Goal: Task Accomplishment & Management: Manage account settings

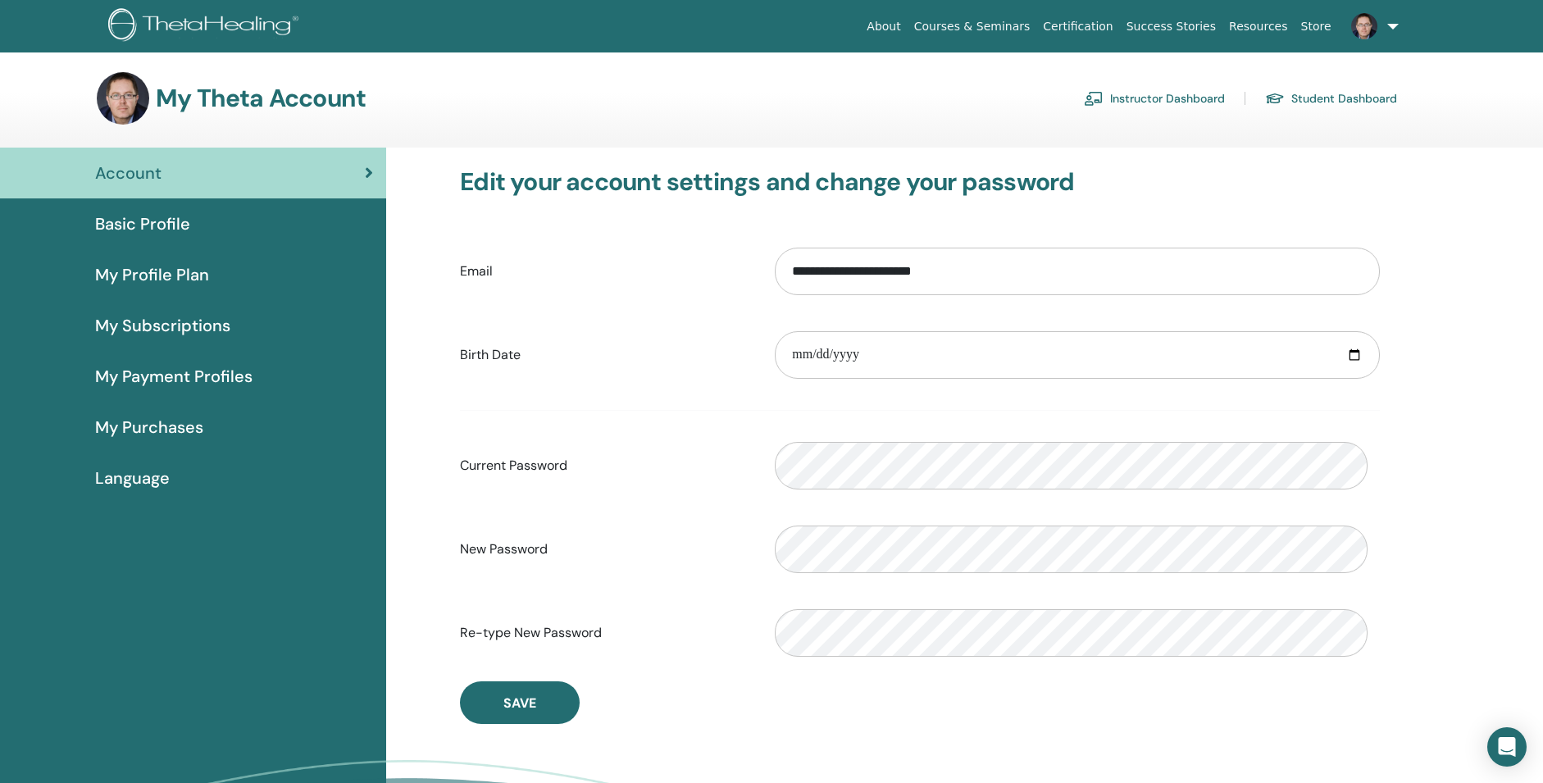
click at [1124, 107] on link "Instructor Dashboard" at bounding box center [1154, 98] width 141 height 26
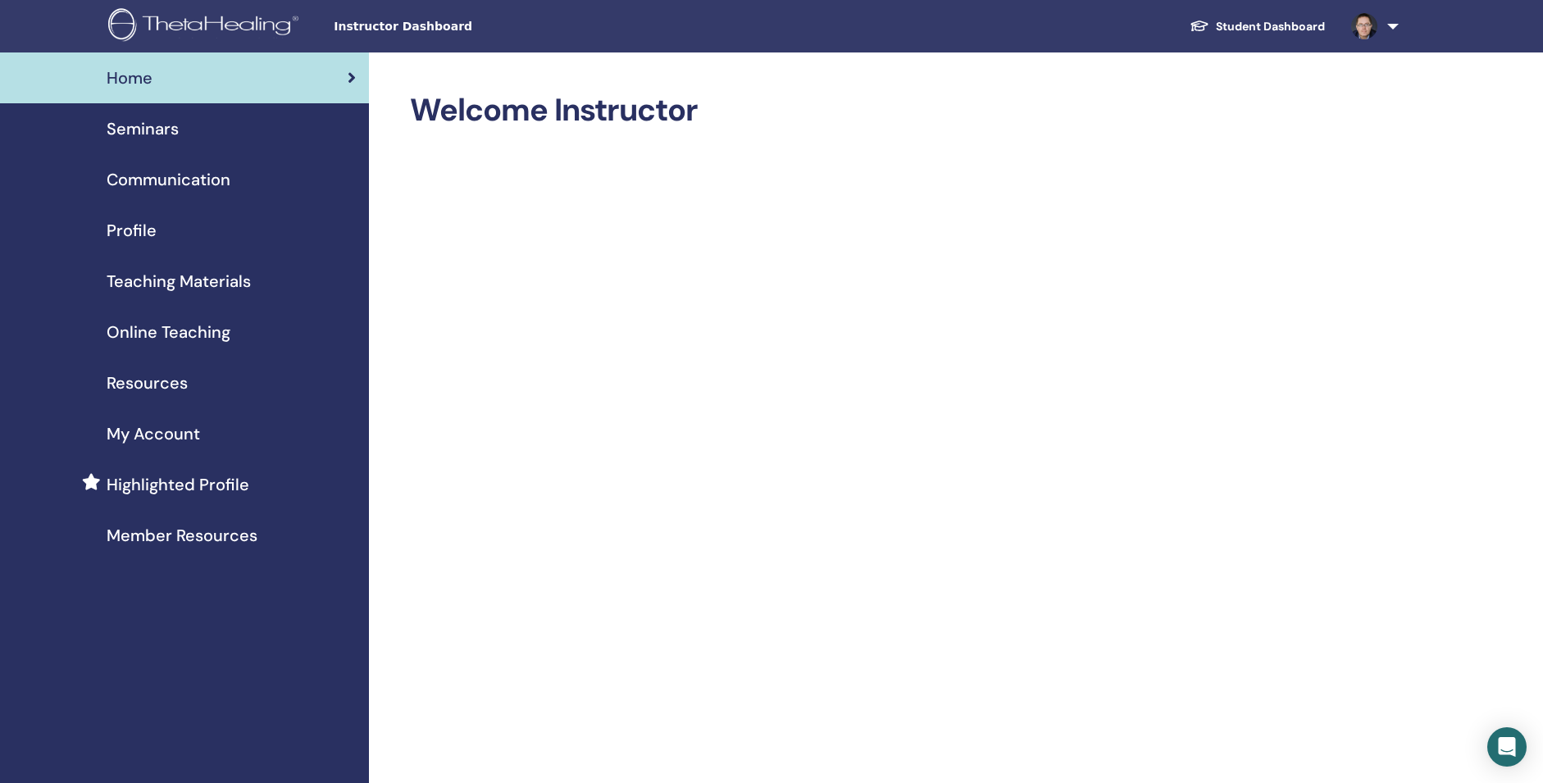
click at [179, 344] on span "Online Teaching" at bounding box center [169, 332] width 124 height 25
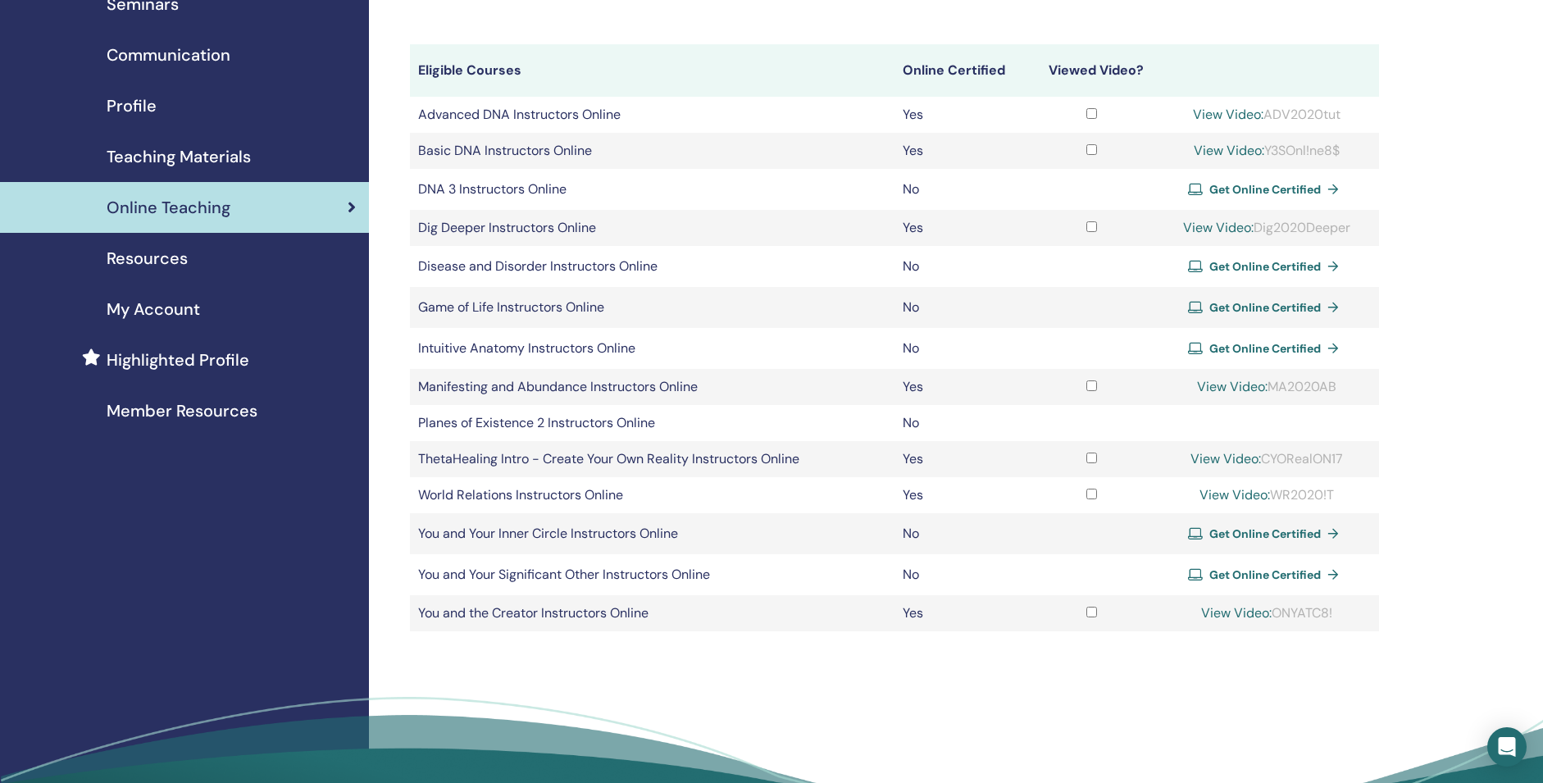
scroll to position [120, 0]
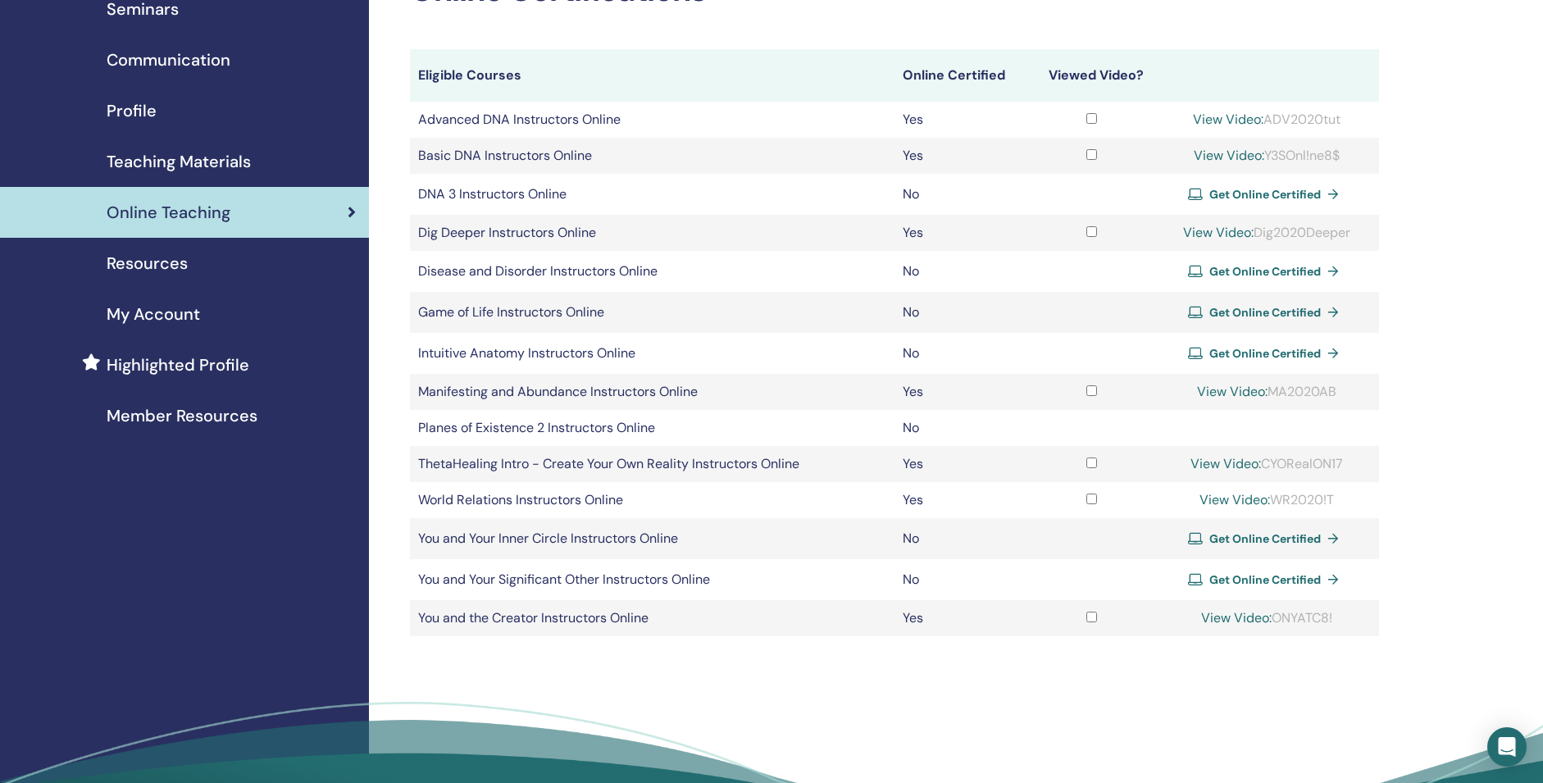
click at [1247, 546] on span "Get Online Certified" at bounding box center [1266, 538] width 112 height 15
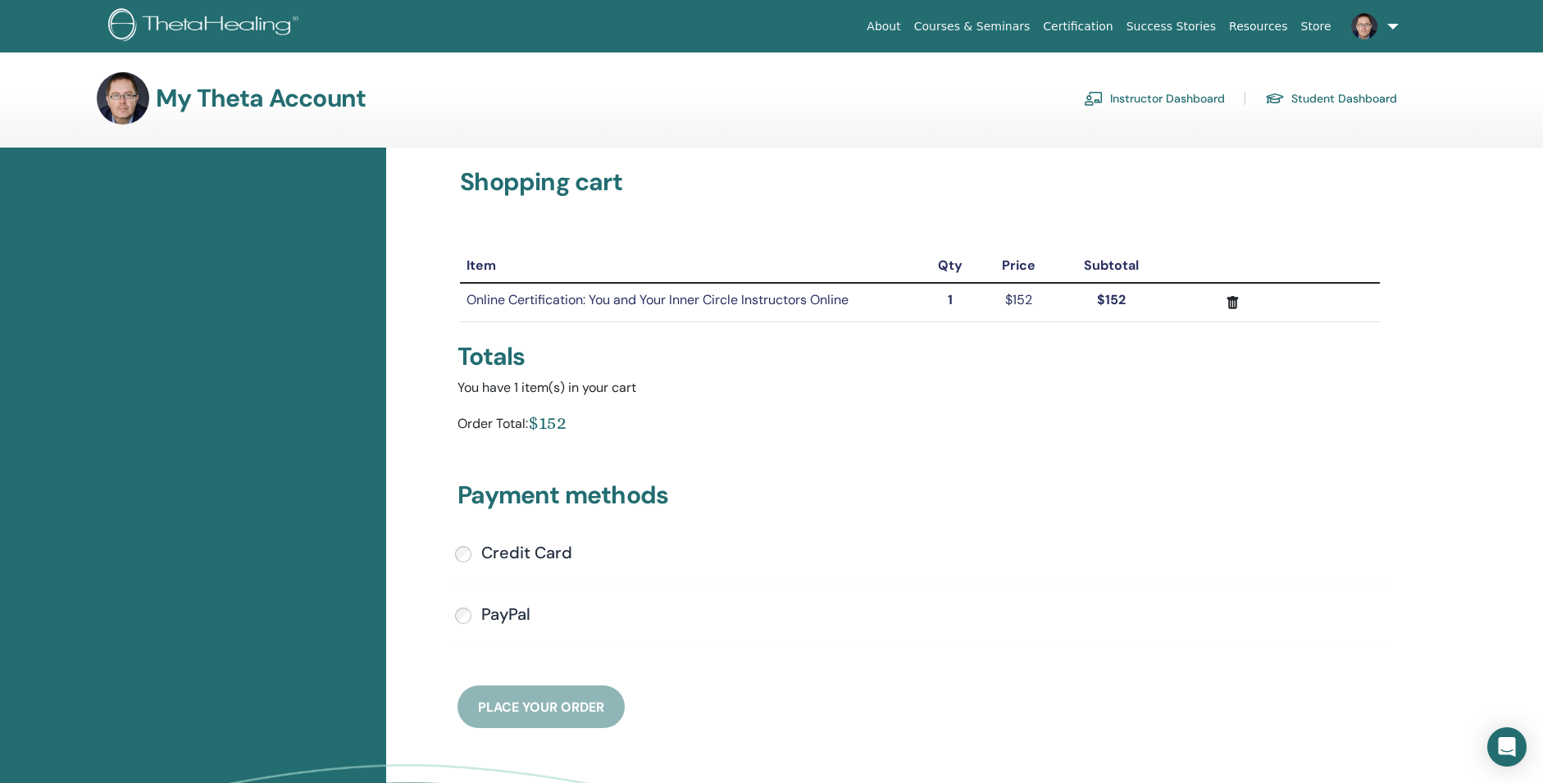
click at [1146, 111] on link "Instructor Dashboard" at bounding box center [1154, 98] width 141 height 26
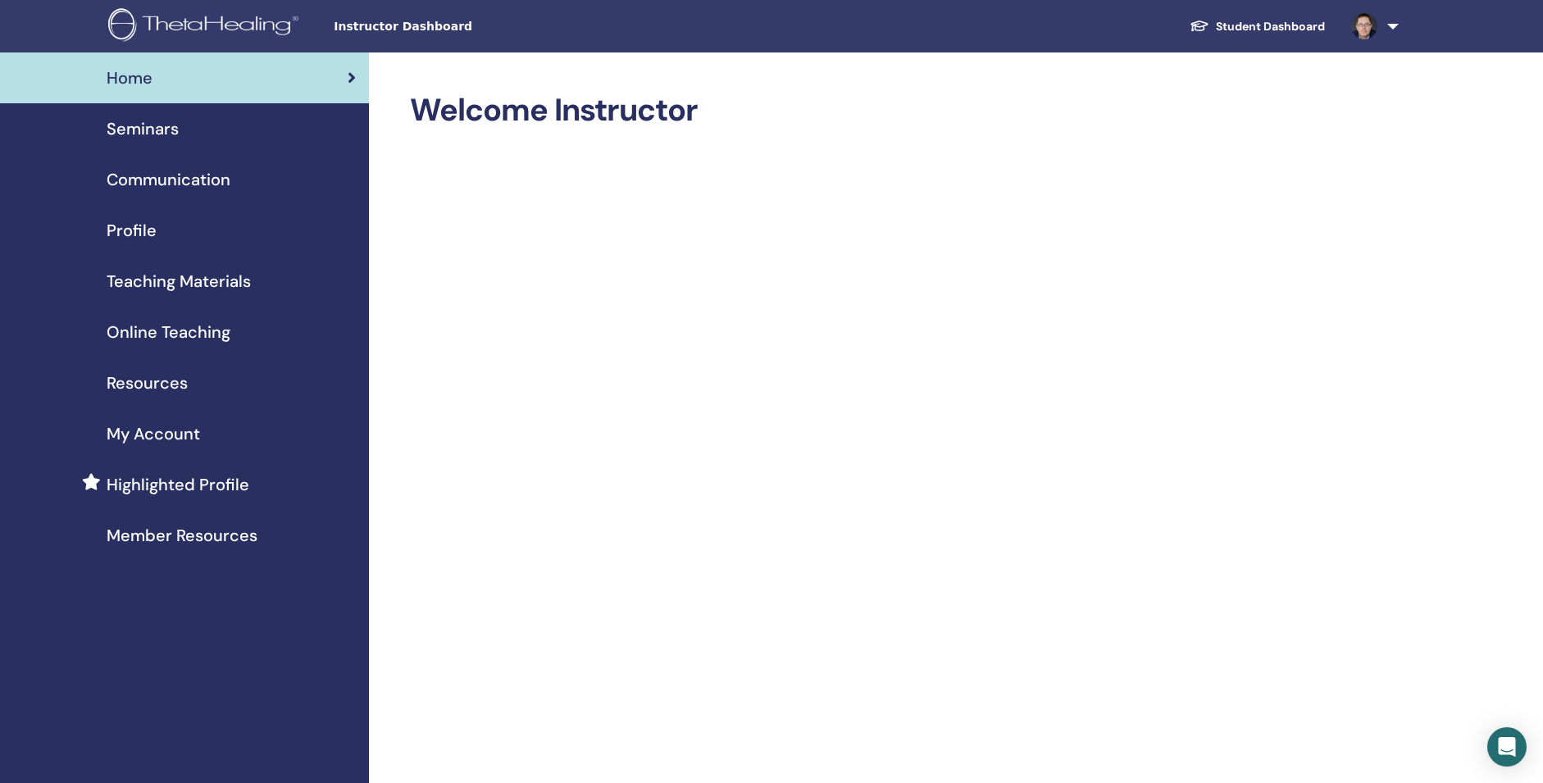
click at [196, 548] on span "Member Resources" at bounding box center [182, 535] width 151 height 25
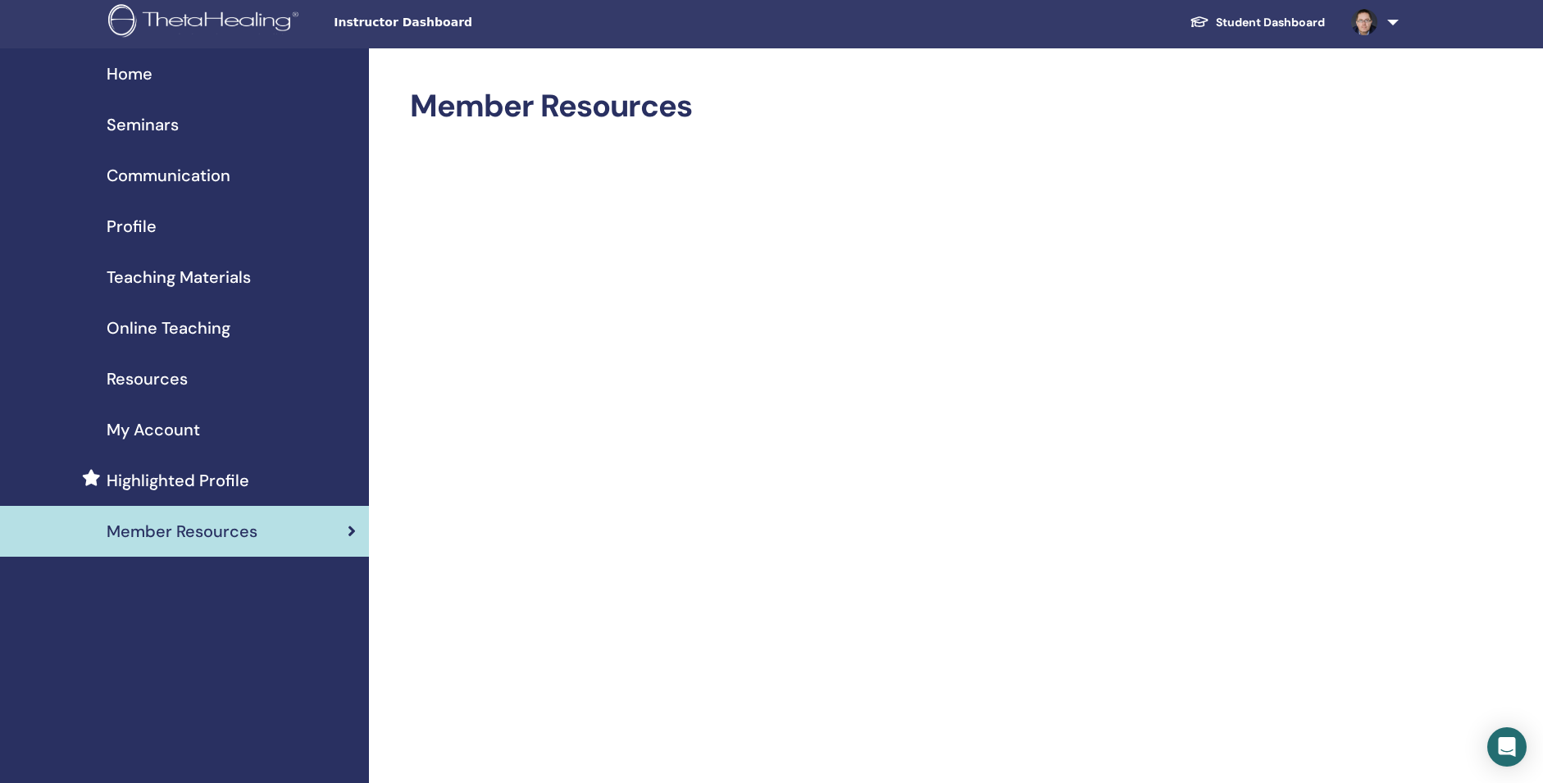
click at [153, 391] on span "Resources" at bounding box center [147, 379] width 81 height 25
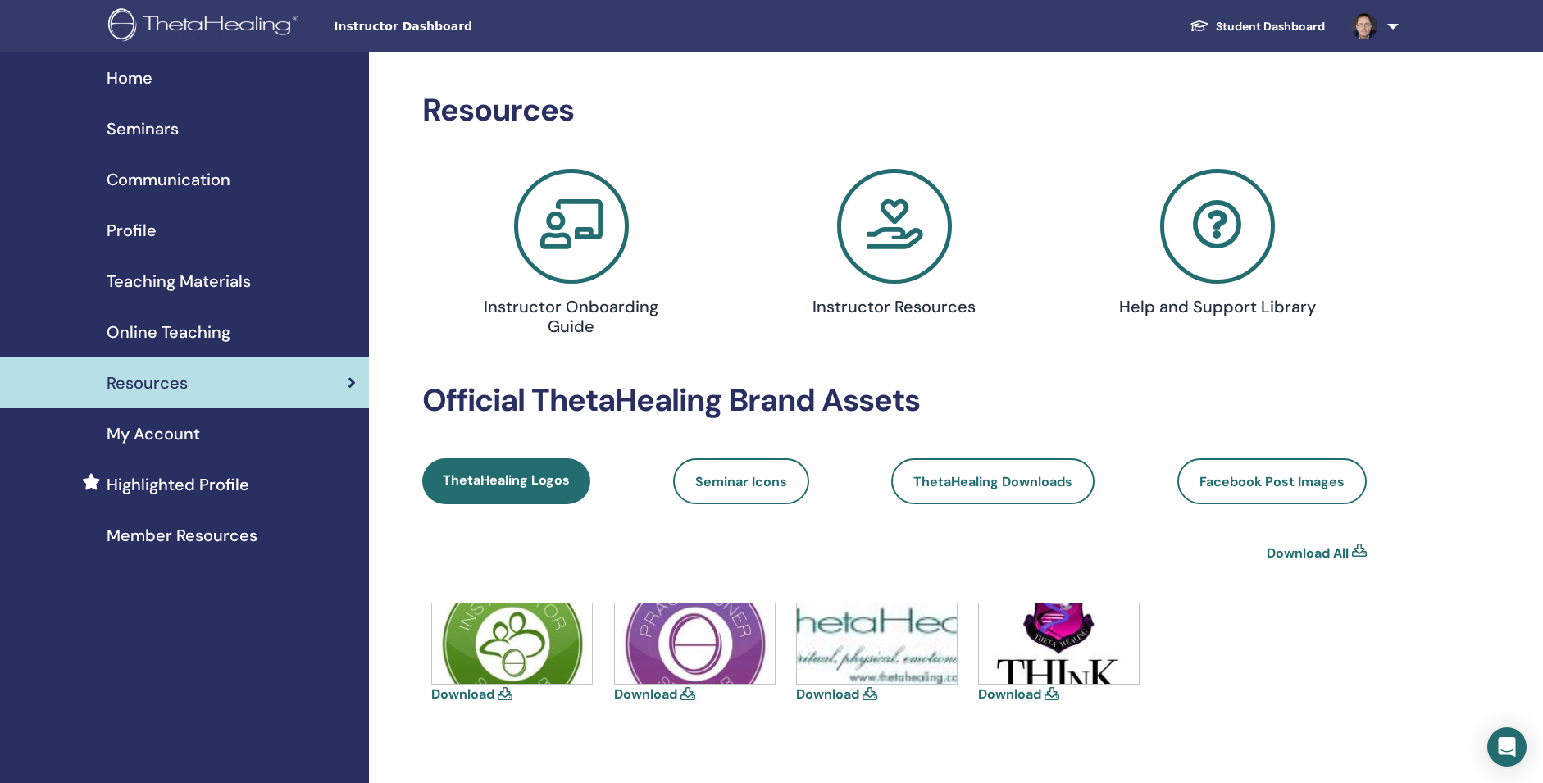
click at [890, 269] on icon at bounding box center [894, 226] width 115 height 115
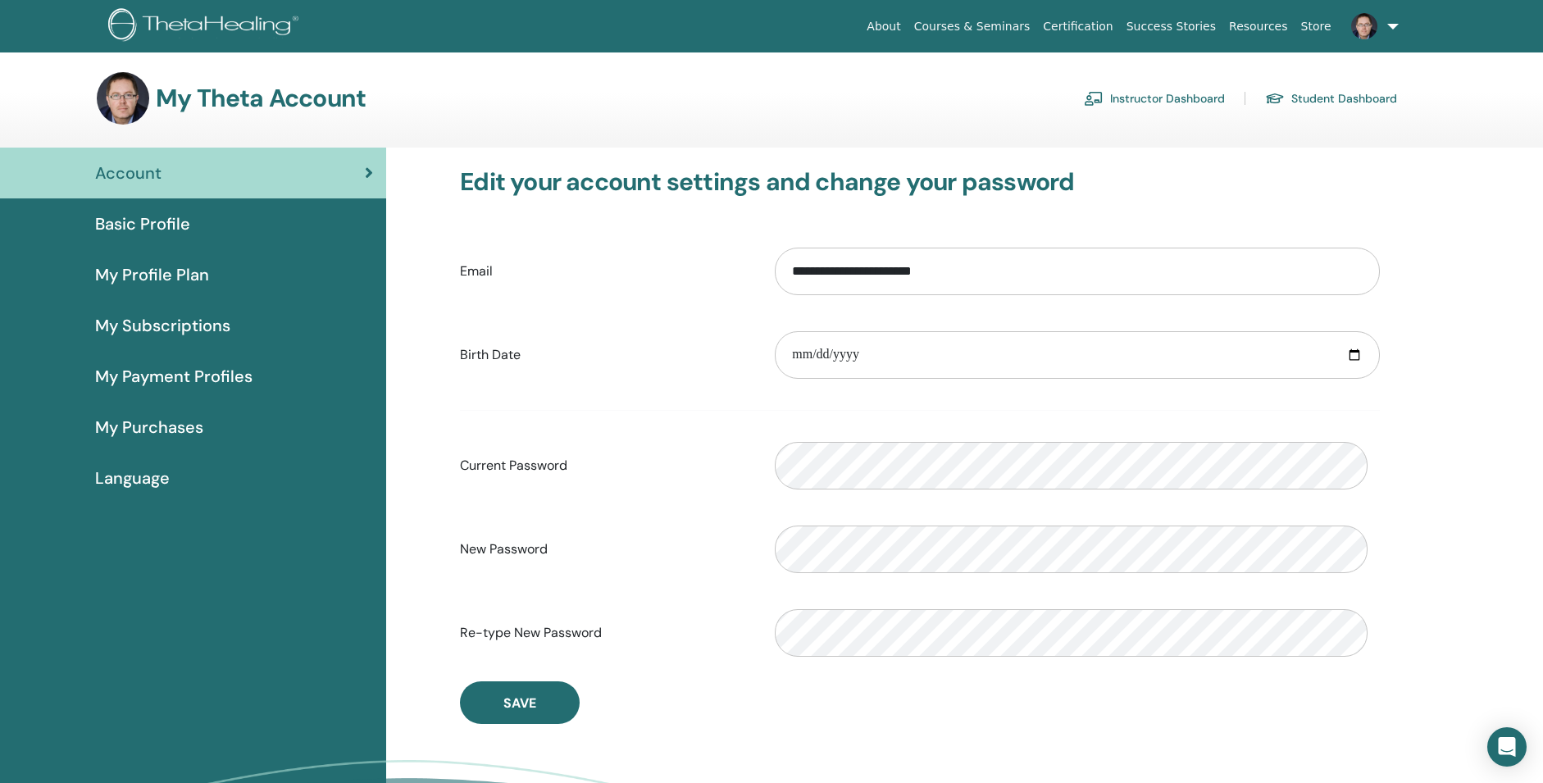
click at [1104, 107] on link "Instructor Dashboard" at bounding box center [1154, 98] width 141 height 26
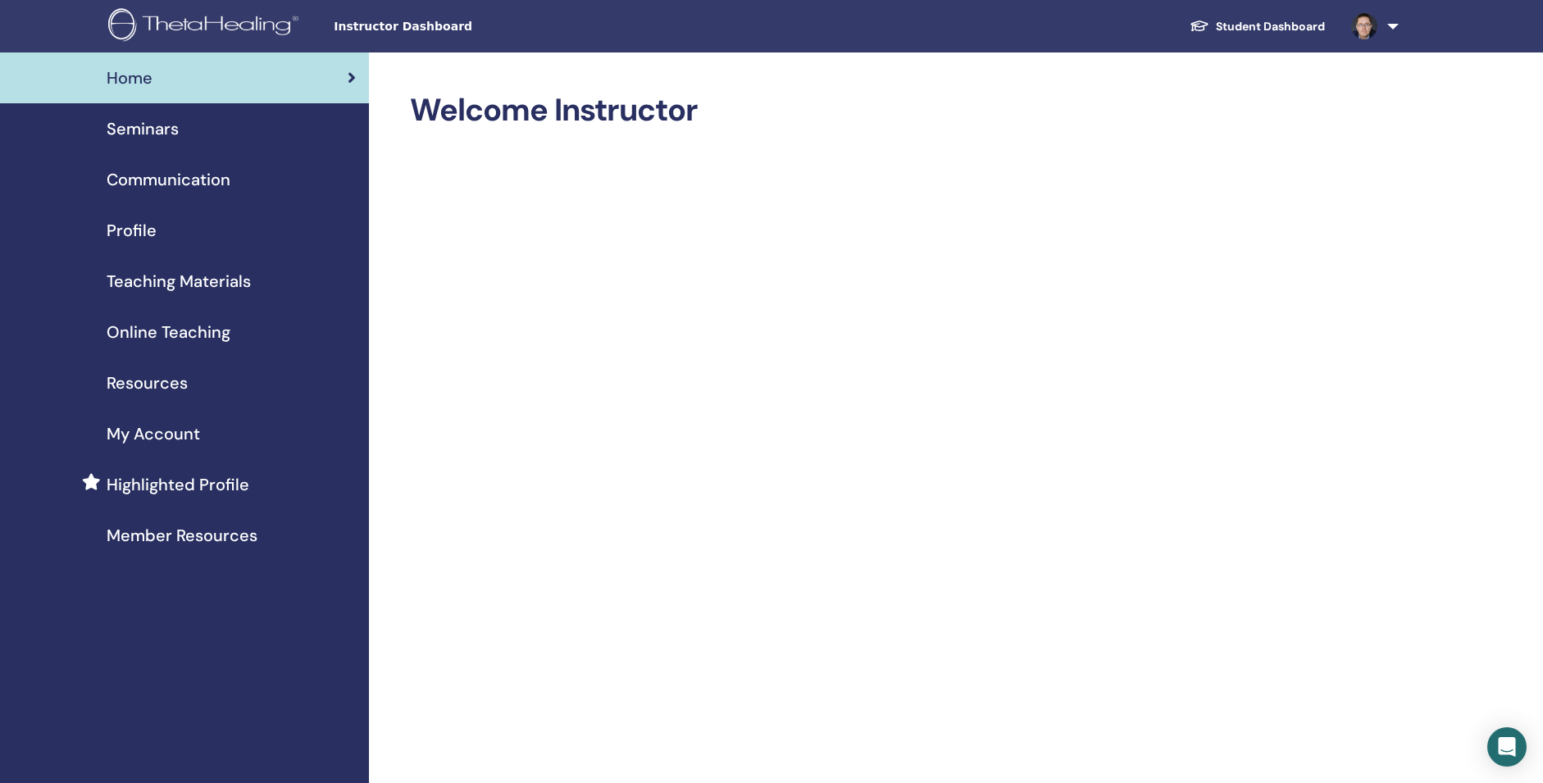
click at [179, 497] on span "Highlighted Profile" at bounding box center [178, 484] width 143 height 25
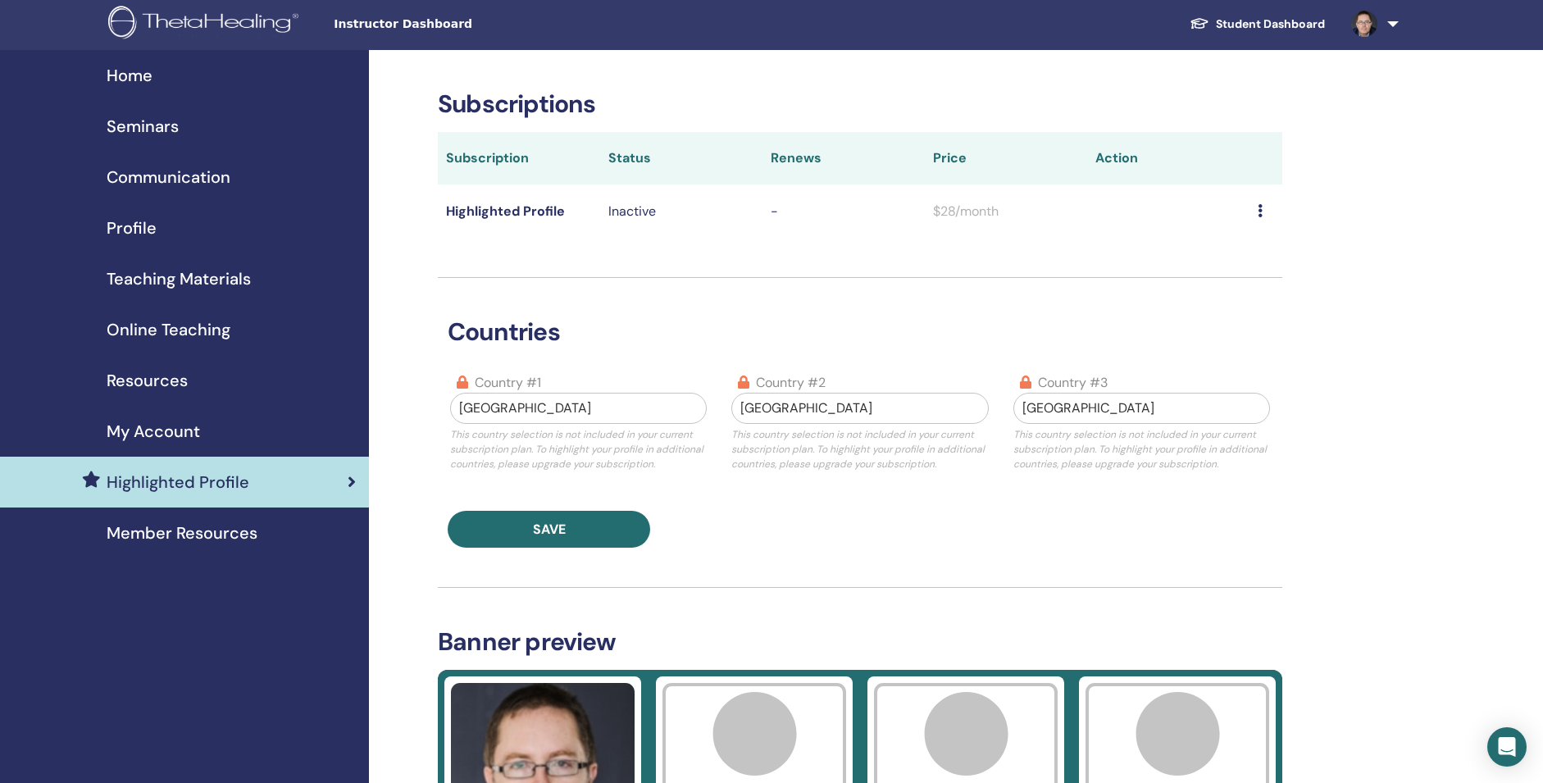
click at [159, 444] on span "My Account" at bounding box center [153, 431] width 93 height 25
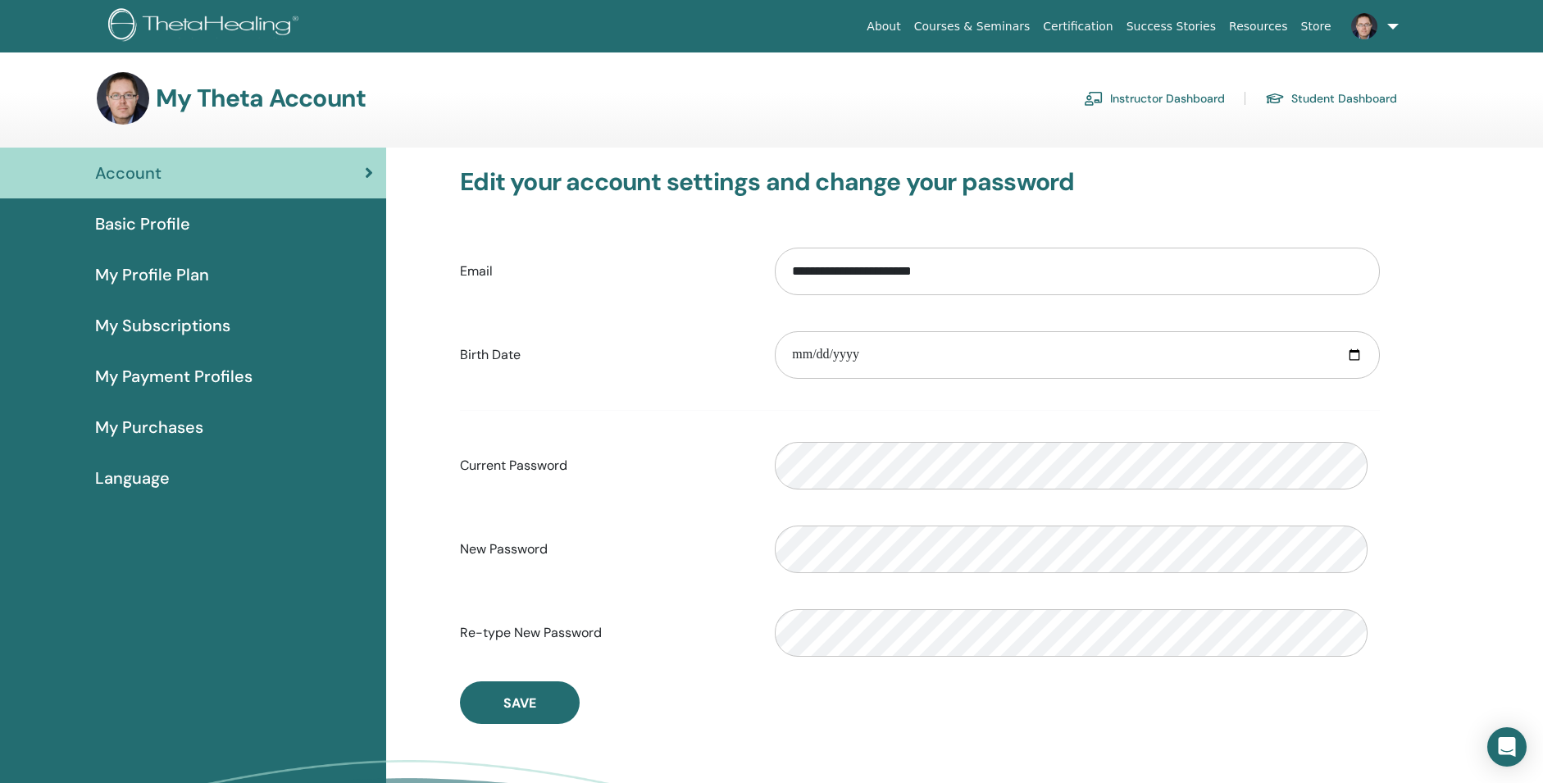
click at [1159, 103] on link "Instructor Dashboard" at bounding box center [1154, 98] width 141 height 26
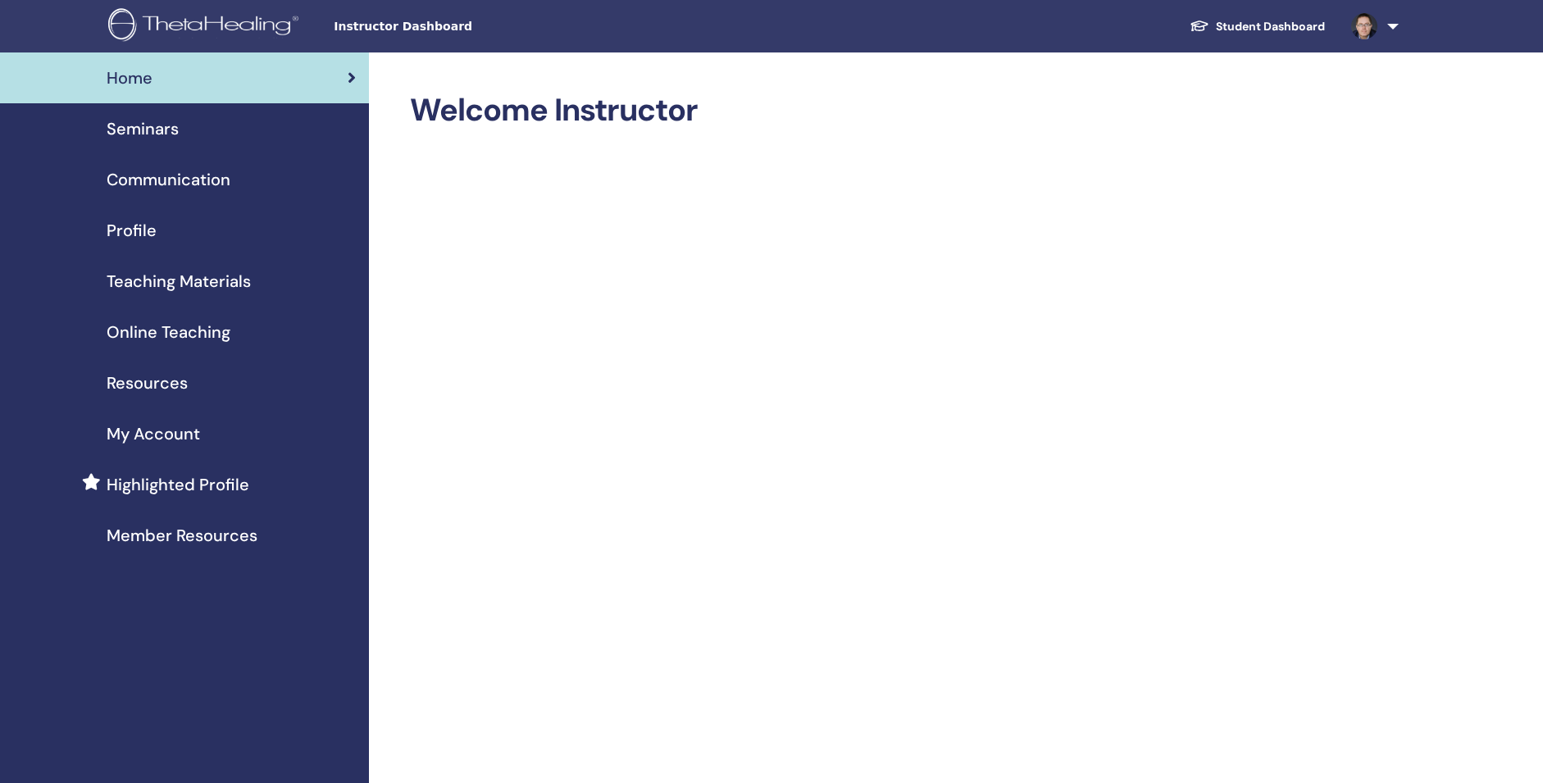
click at [123, 243] on span "Profile" at bounding box center [132, 230] width 50 height 25
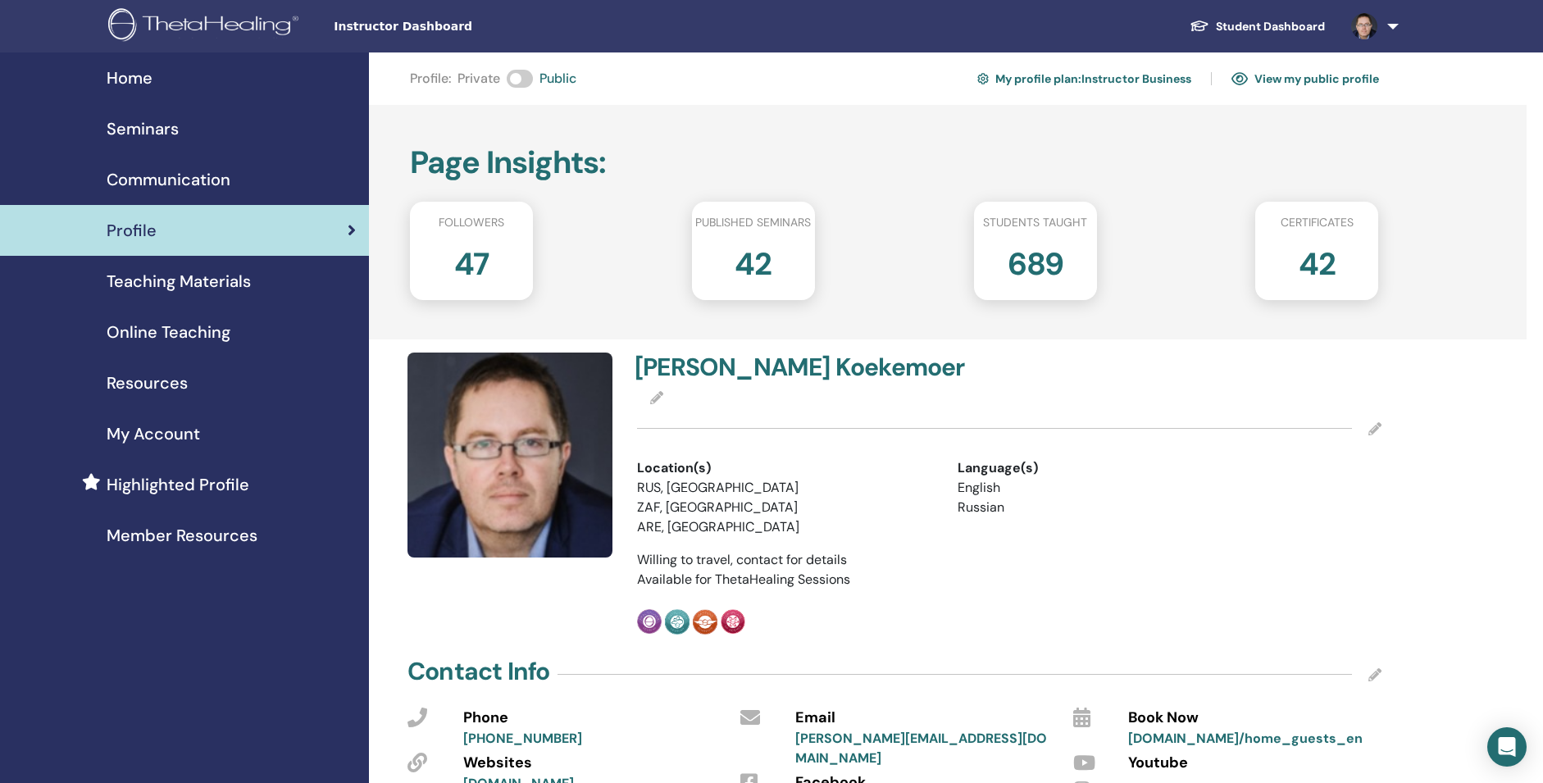
click at [1023, 85] on link "My profile plan : Instructor Business" at bounding box center [1085, 79] width 214 height 26
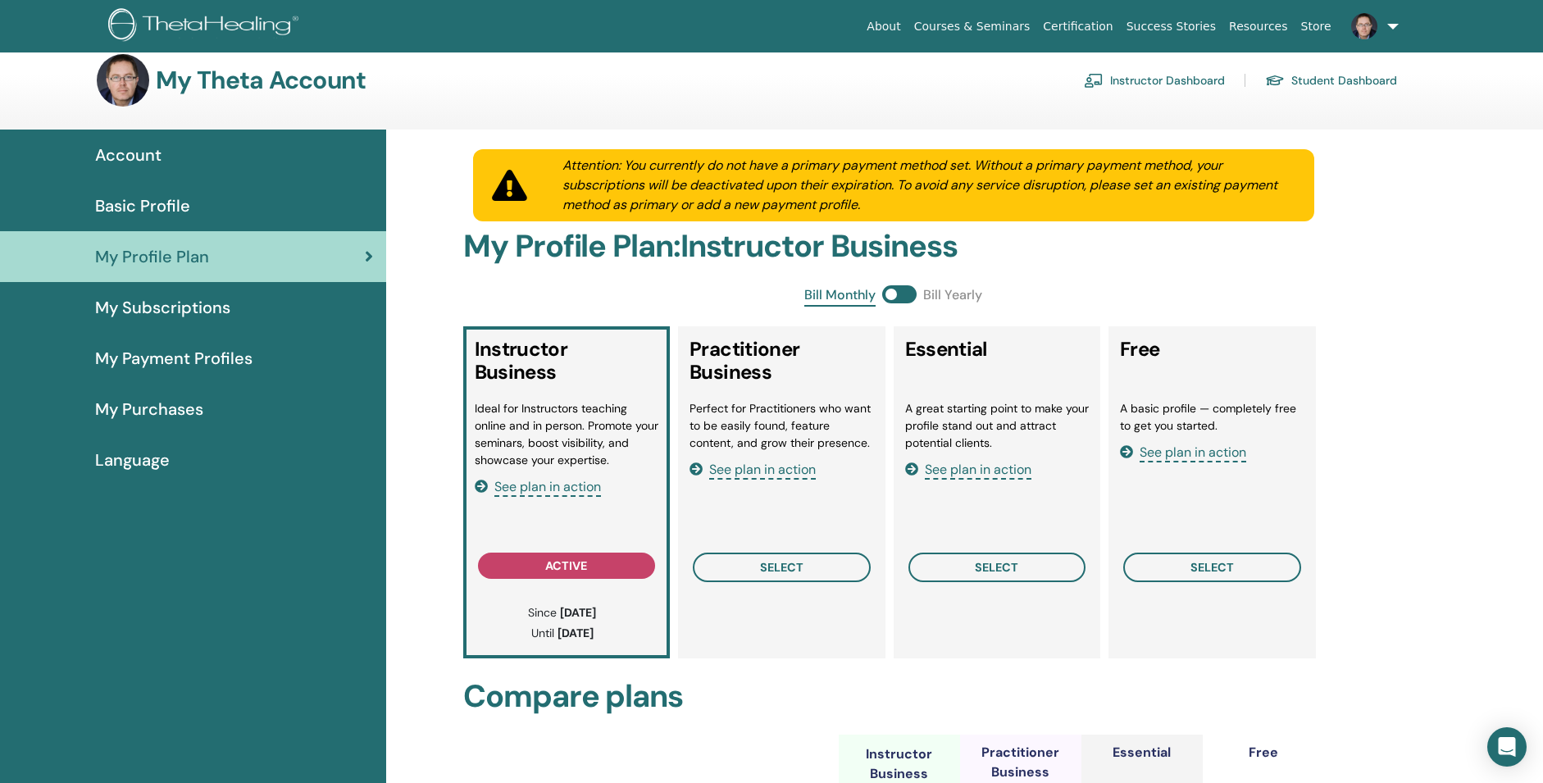
scroll to position [24, 0]
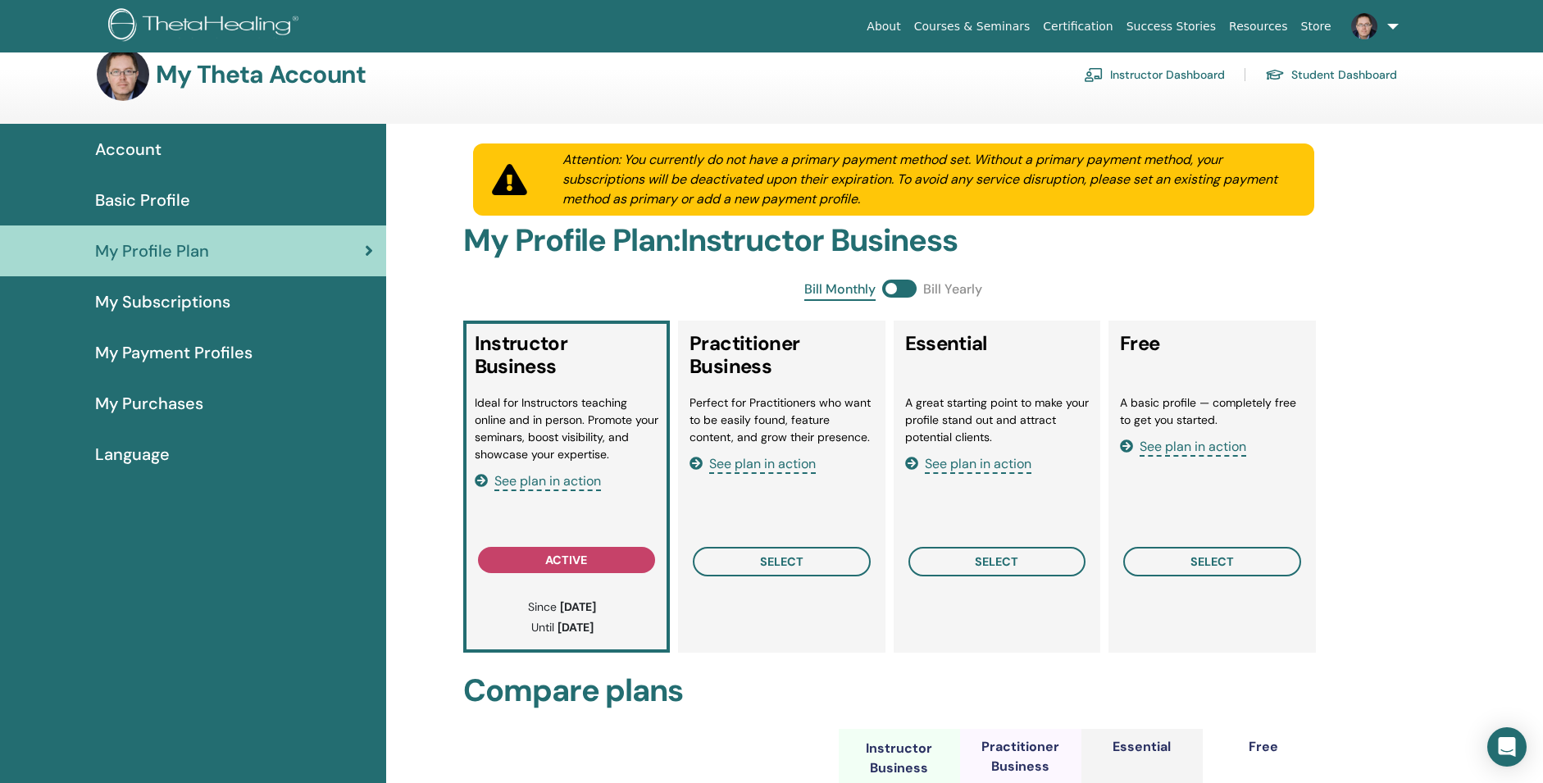
click at [125, 212] on span "Basic Profile" at bounding box center [142, 200] width 95 height 25
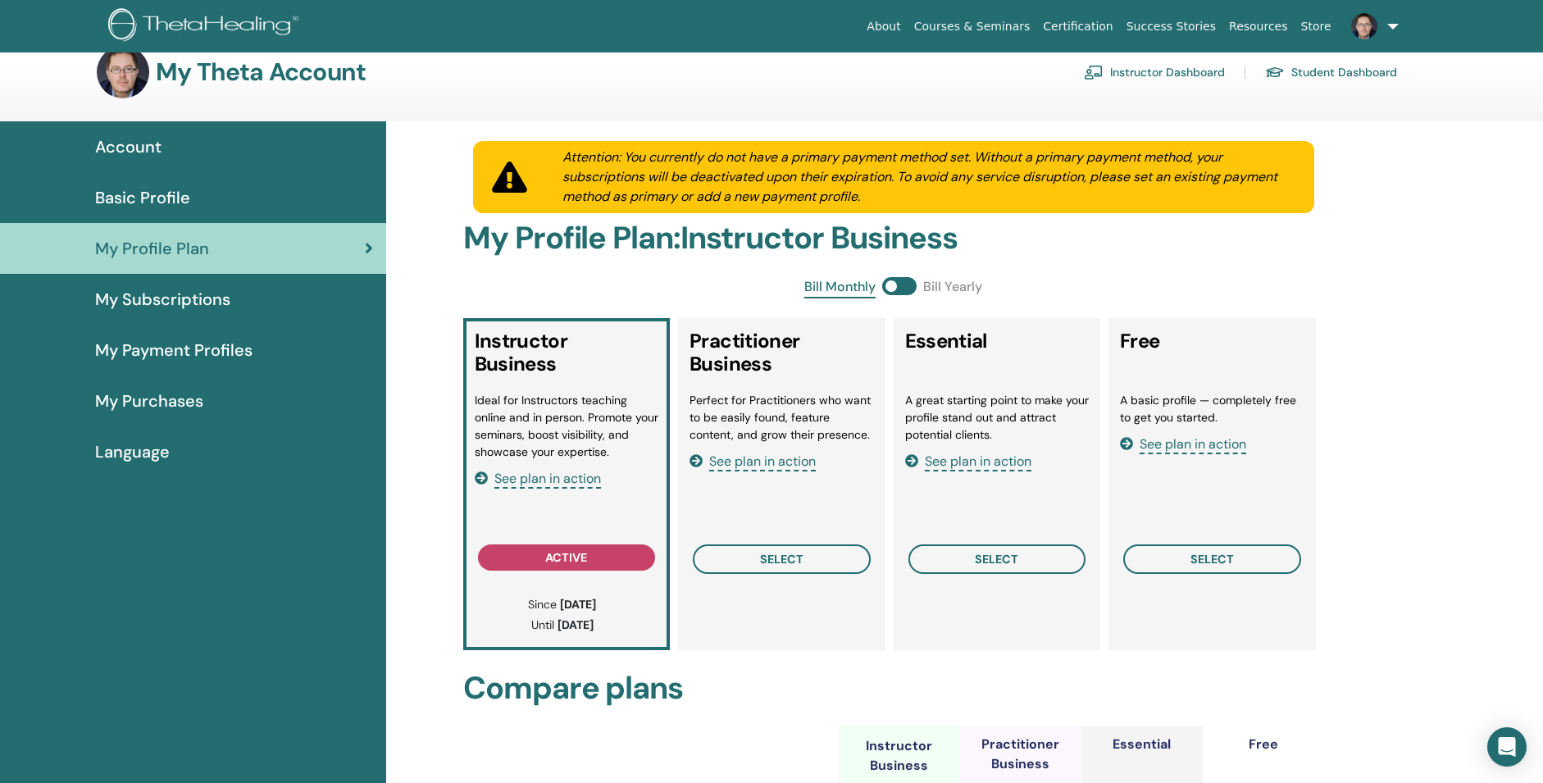
scroll to position [25, 0]
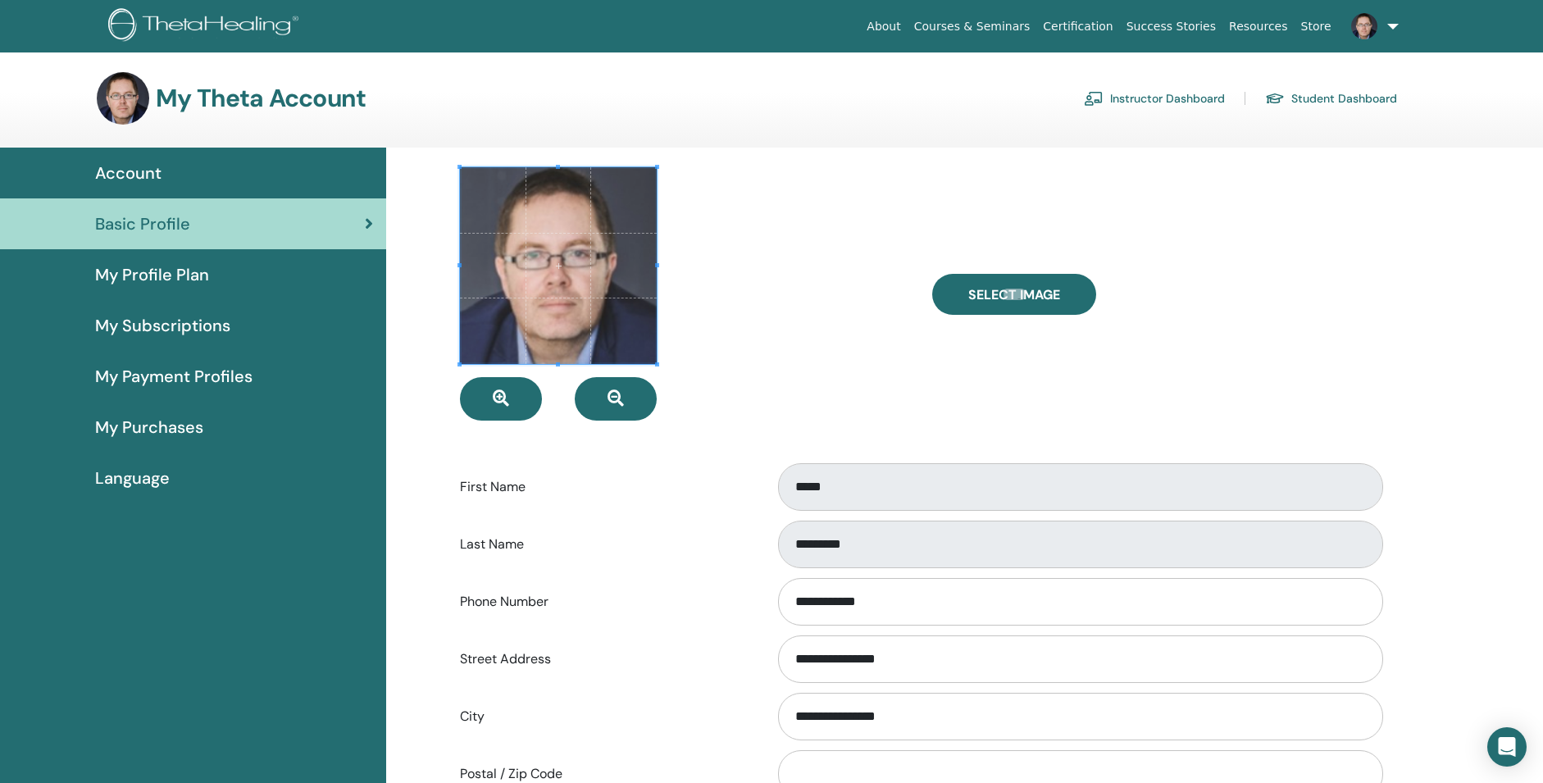
click at [1133, 109] on link "Instructor Dashboard" at bounding box center [1154, 98] width 141 height 26
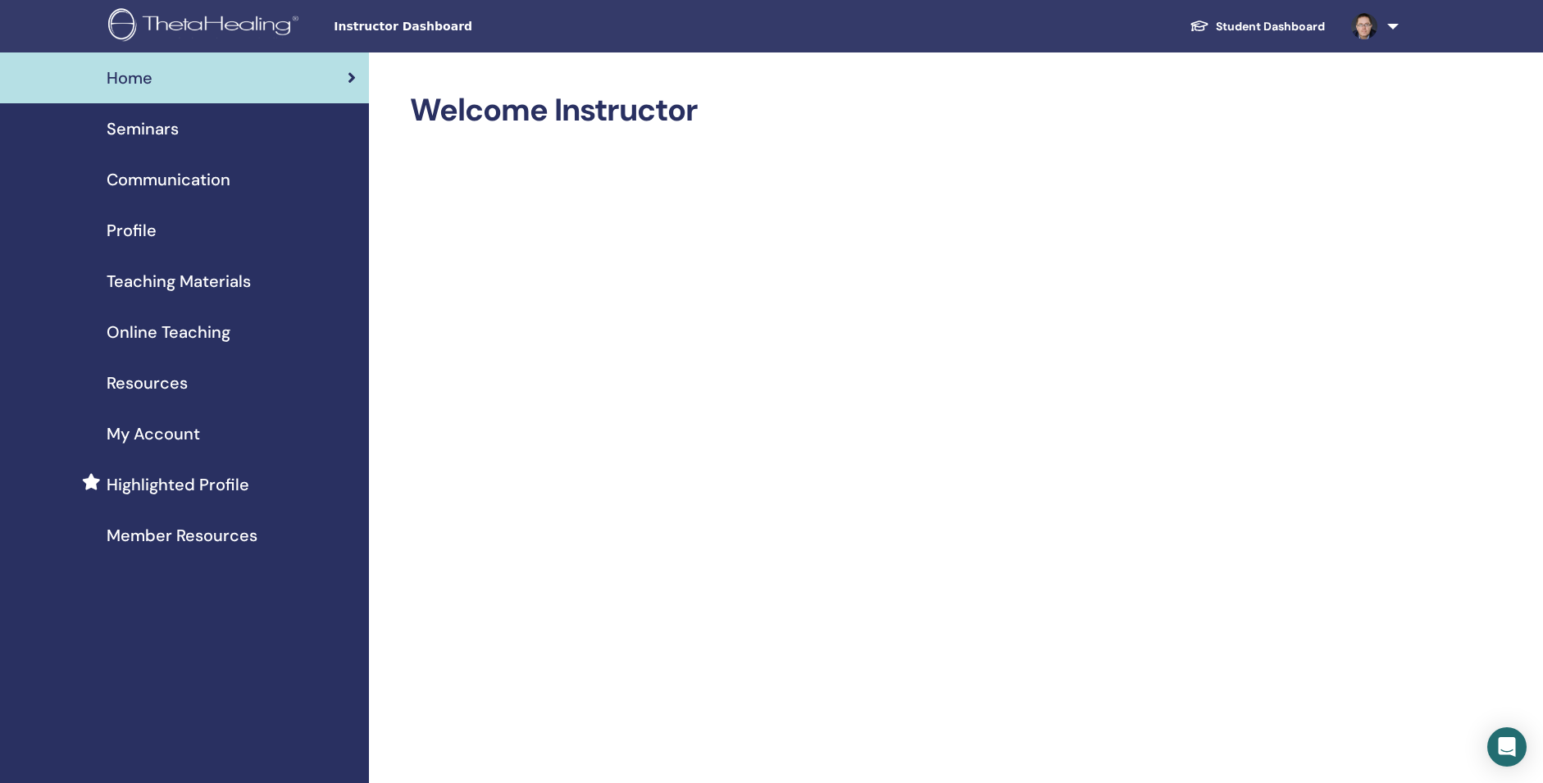
click at [135, 243] on span "Profile" at bounding box center [132, 230] width 50 height 25
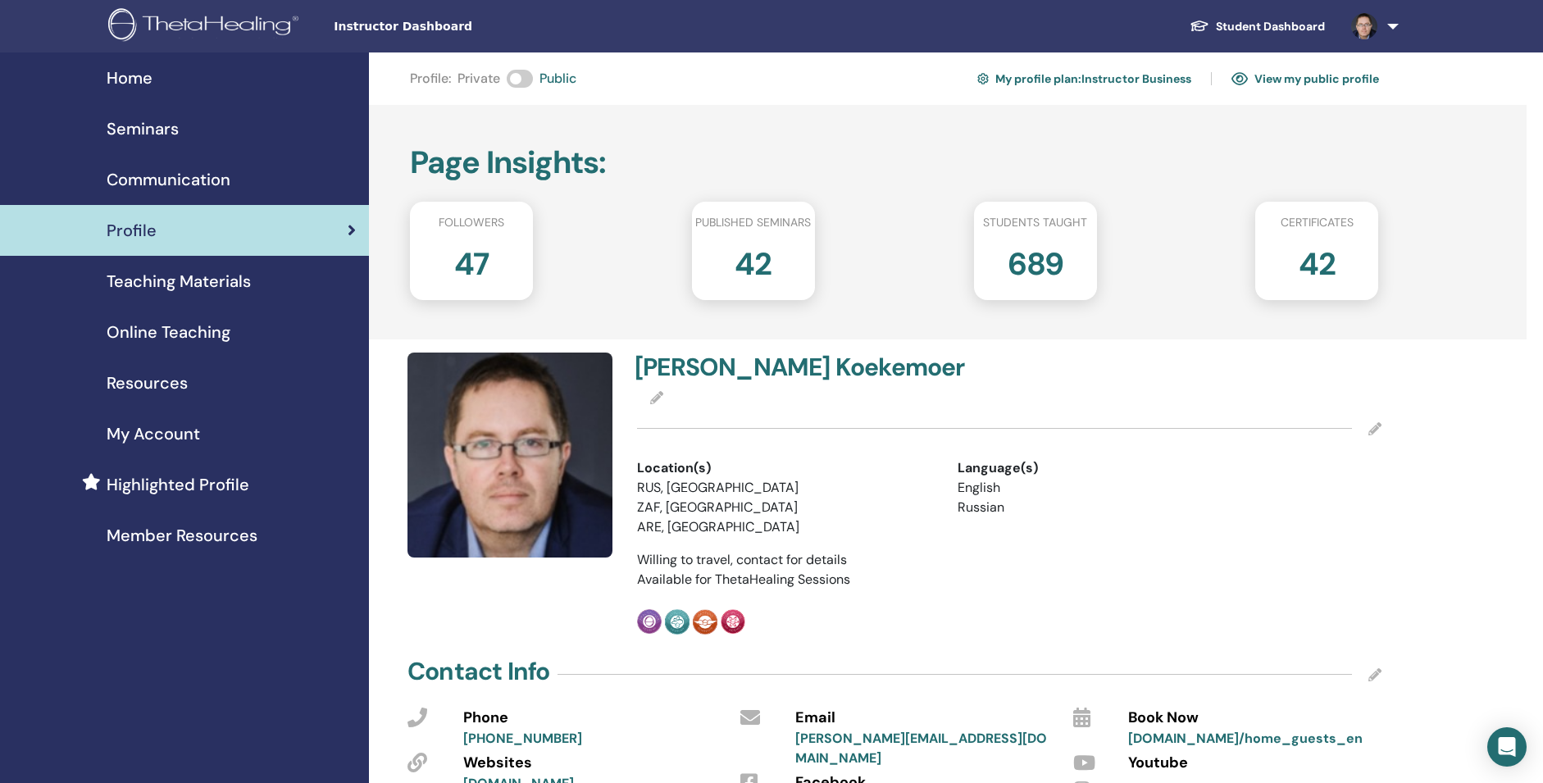
click at [1376, 435] on icon at bounding box center [1375, 428] width 13 height 13
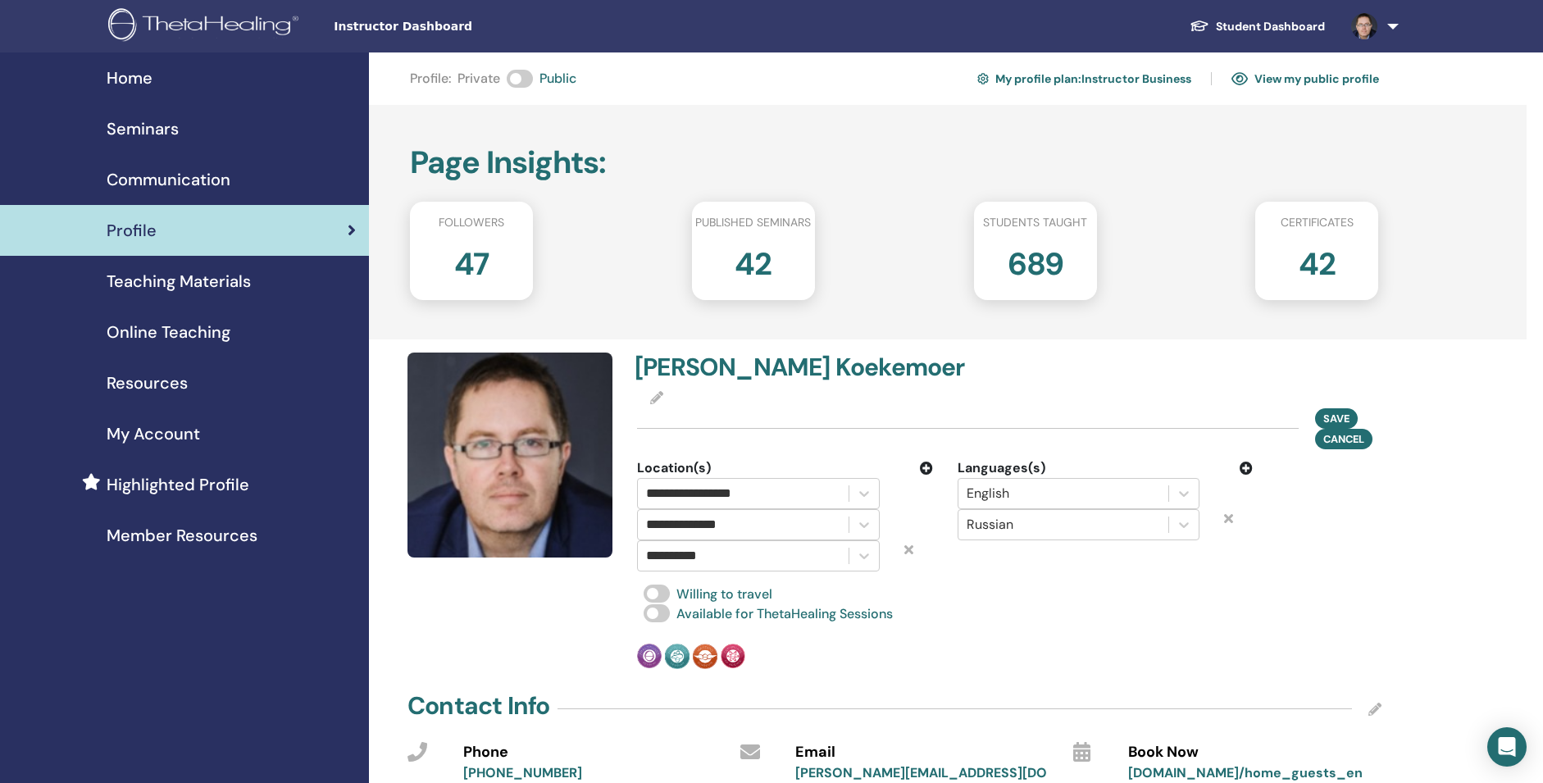
click at [1244, 475] on icon at bounding box center [1246, 468] width 13 height 13
click at [1060, 567] on div at bounding box center [1064, 556] width 194 height 23
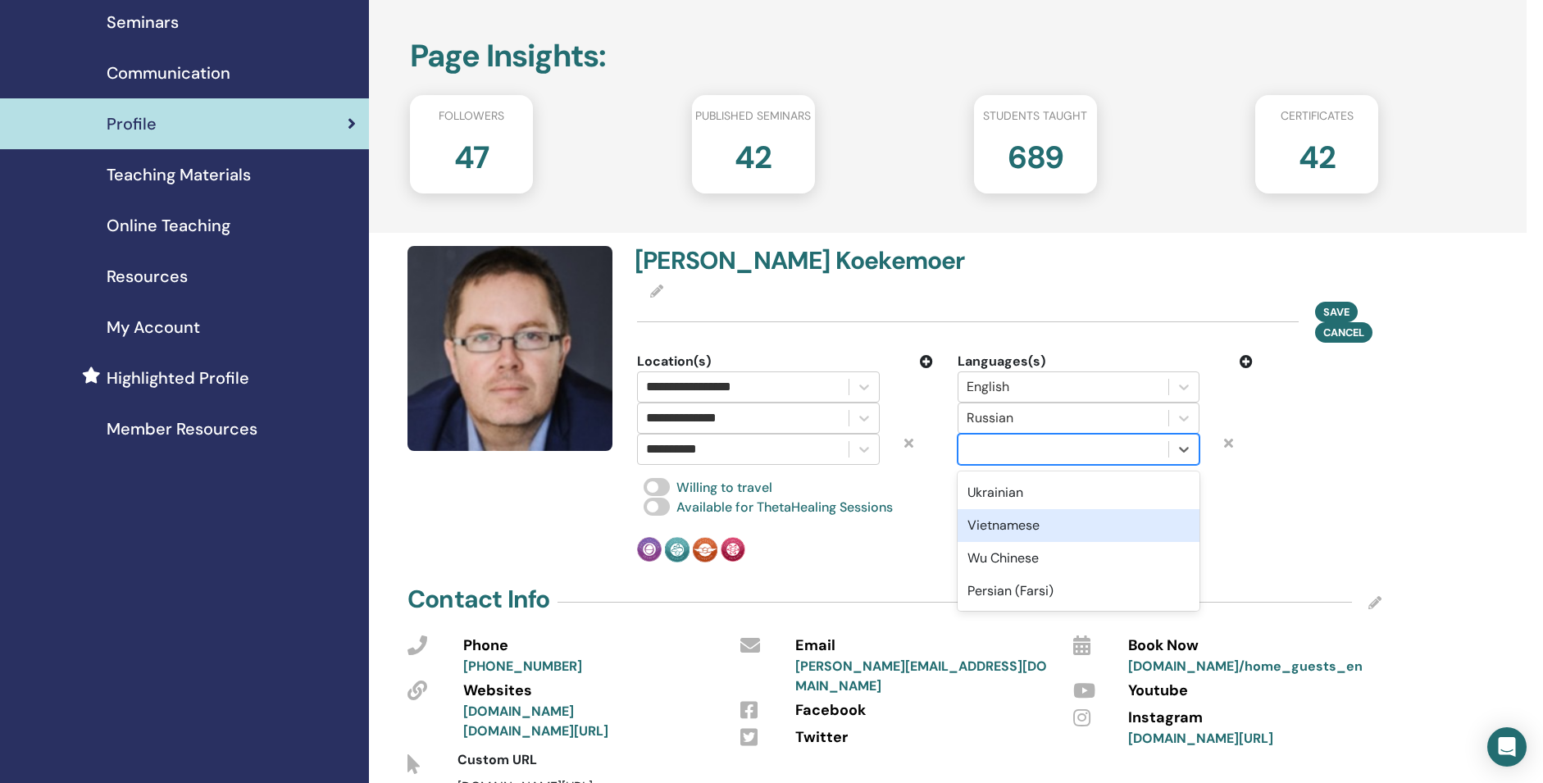
scroll to position [1640, 0]
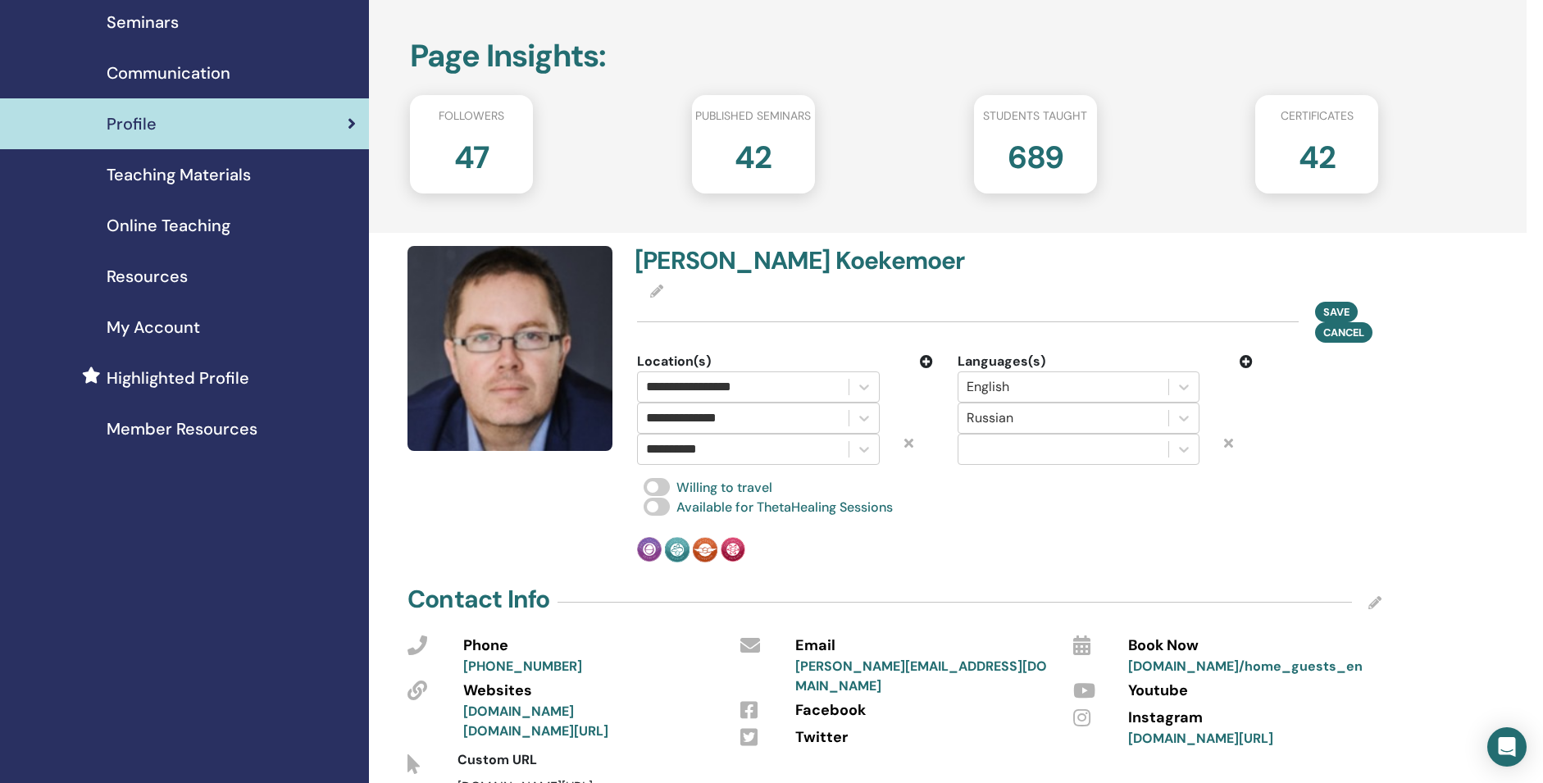
click at [1233, 449] on icon at bounding box center [1228, 442] width 9 height 13
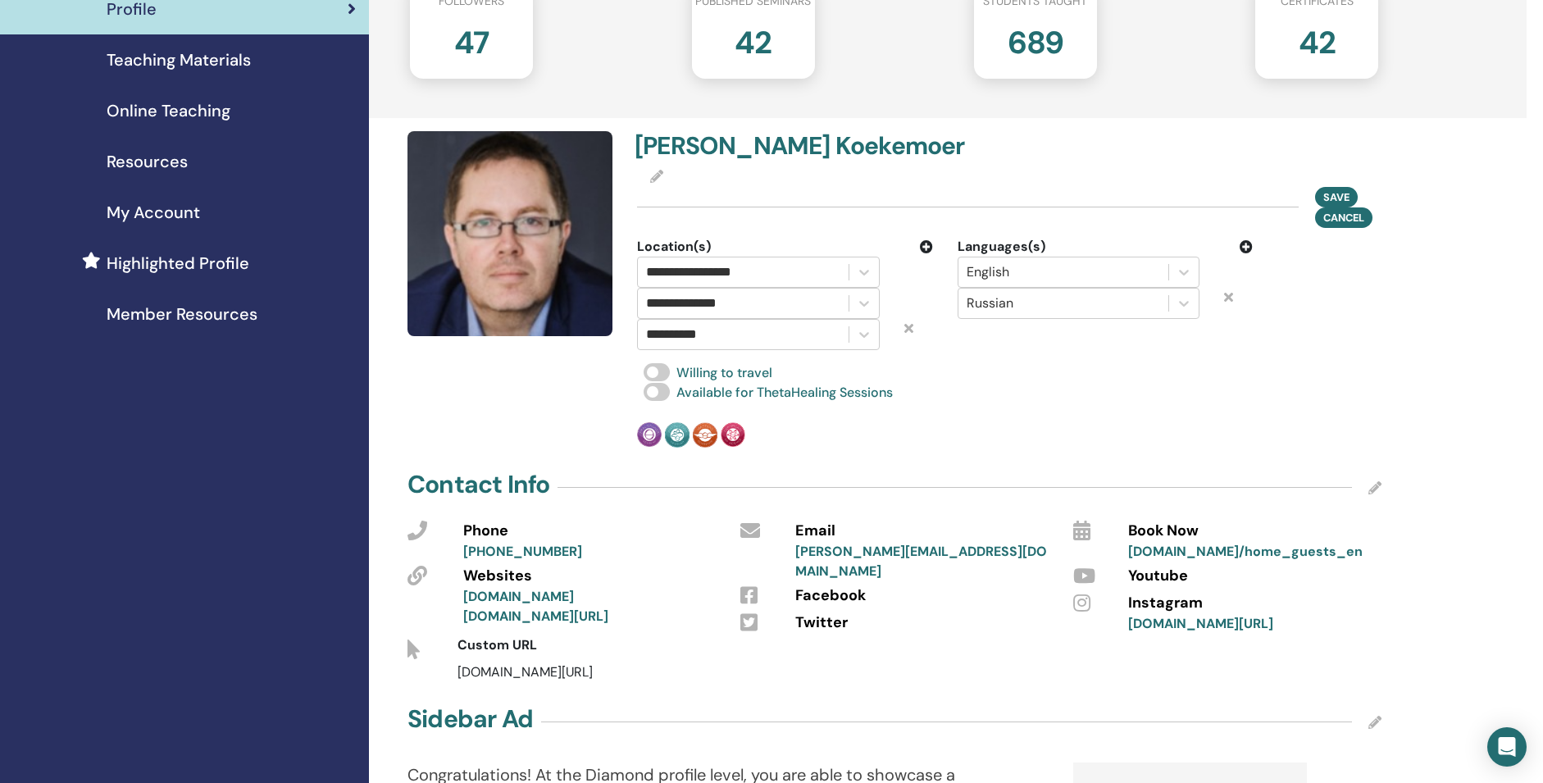
scroll to position [0, 0]
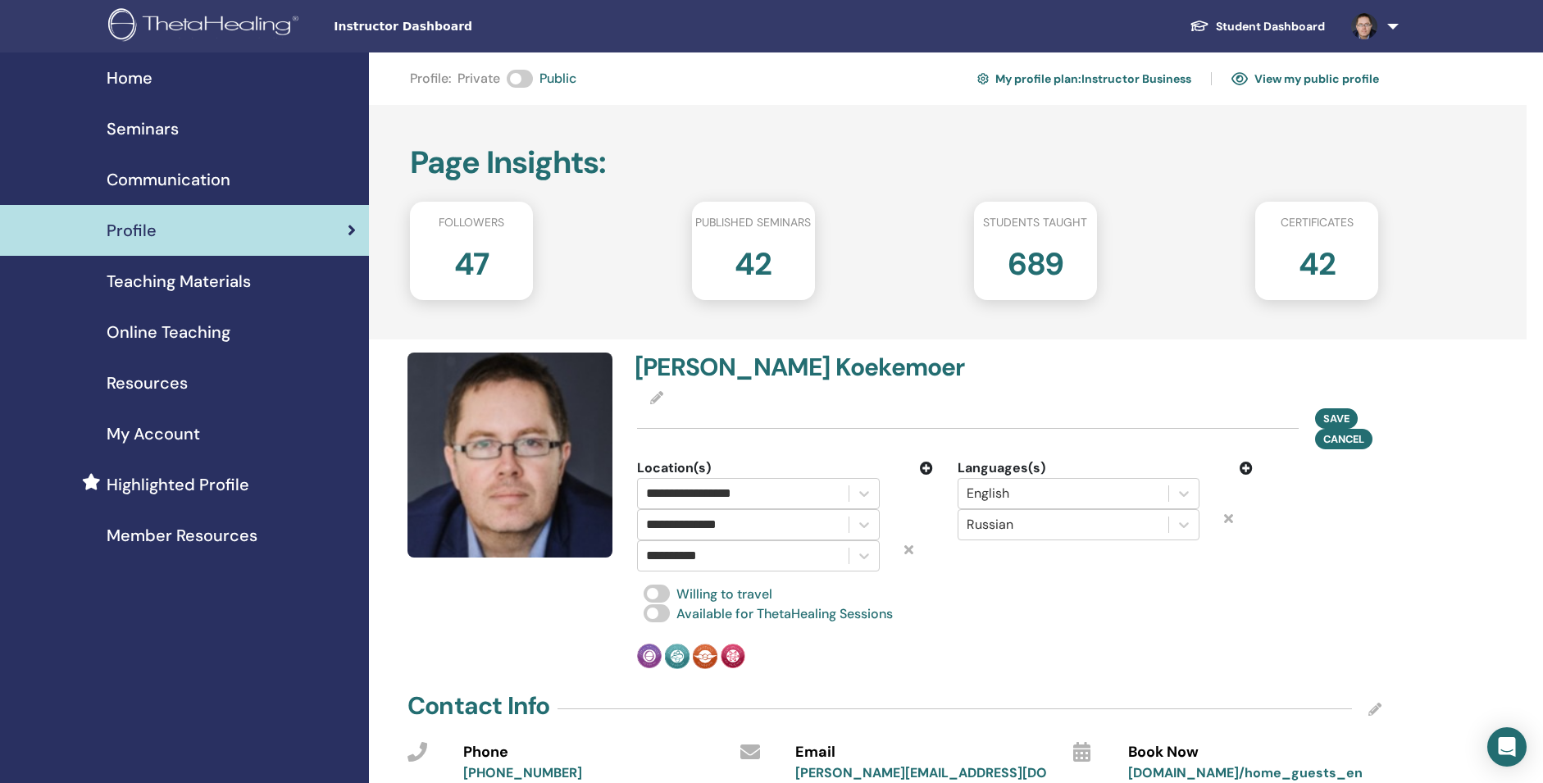
click at [134, 88] on span "Home" at bounding box center [130, 78] width 46 height 25
